Goal: Information Seeking & Learning: Check status

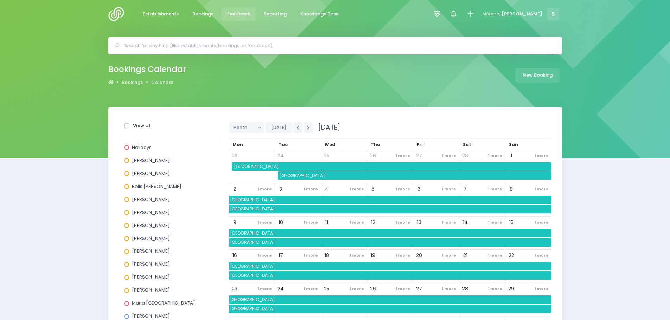
click at [232, 16] on span "Feedback" at bounding box center [238, 14] width 23 height 7
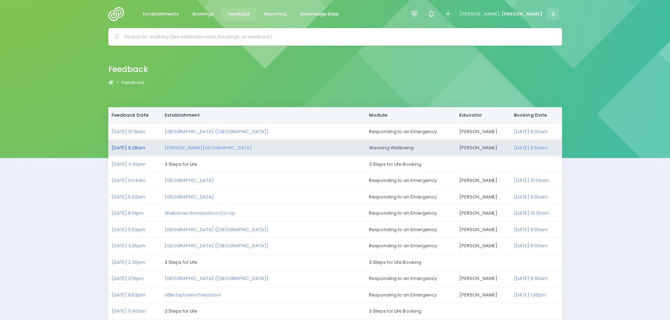
click at [133, 146] on link "18/09/2025 9:28am" at bounding box center [128, 148] width 34 height 7
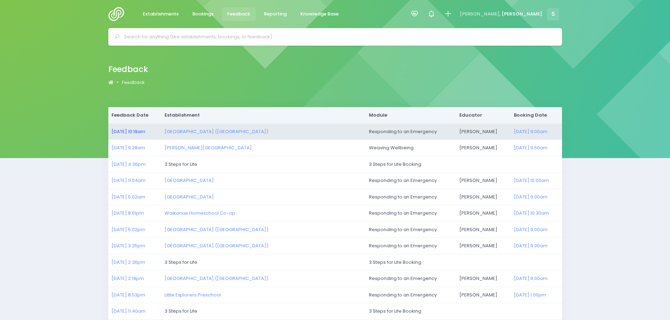
click at [123, 132] on link "18/09/2025 10:19am" at bounding box center [128, 131] width 34 height 7
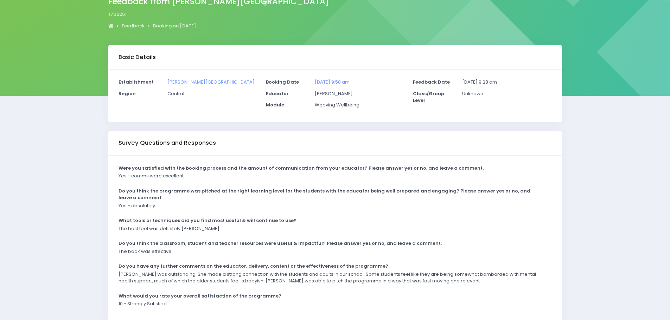
scroll to position [70, 0]
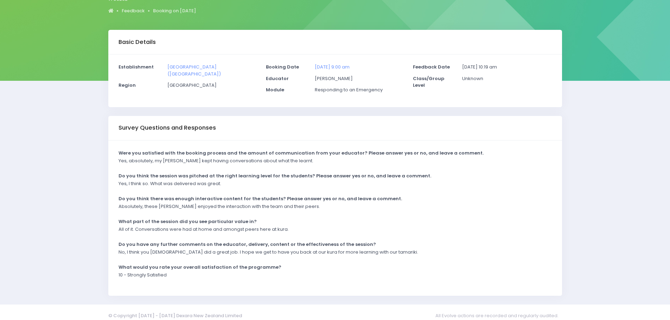
scroll to position [85, 0]
